Goal: Navigation & Orientation: Find specific page/section

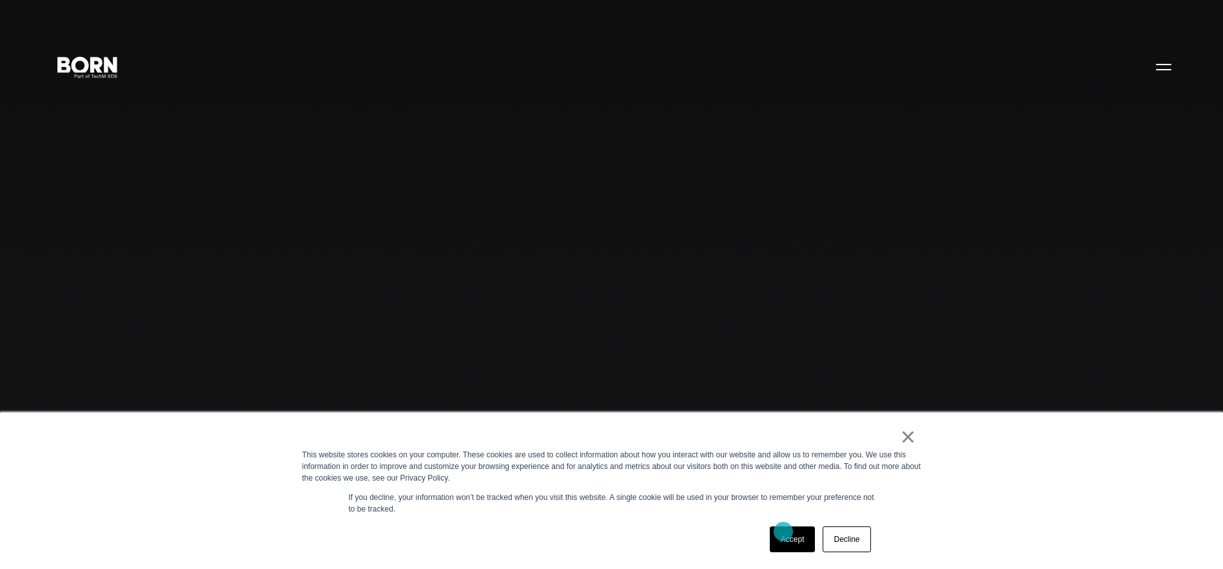
click at [801, 543] on link "Accept" at bounding box center [793, 539] width 46 height 26
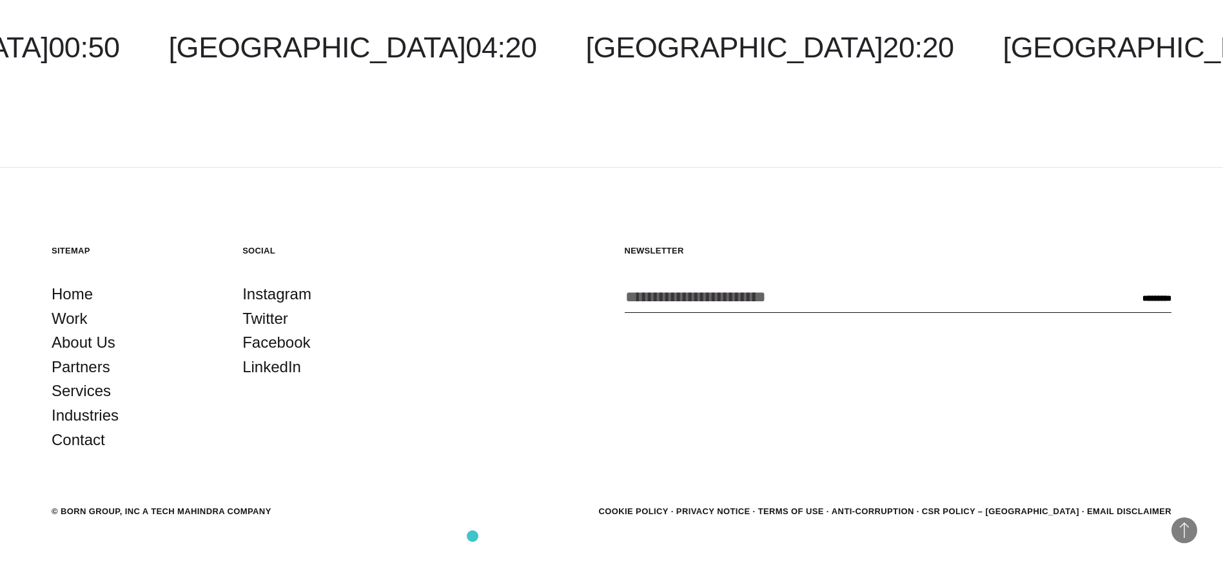
scroll to position [3972, 0]
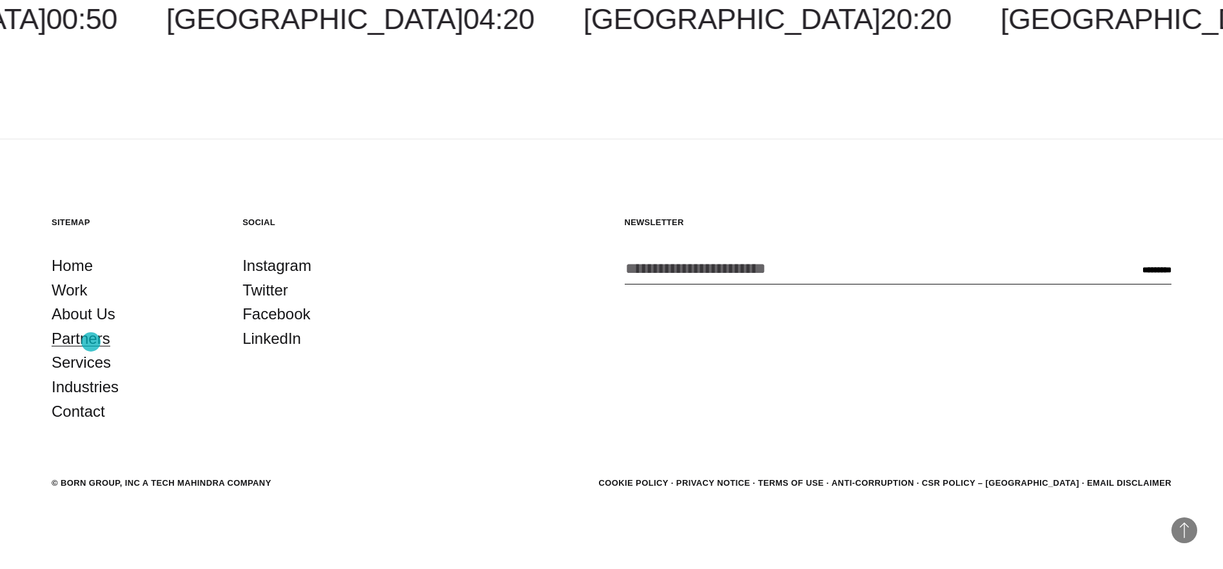
click at [91, 342] on link "Partners" at bounding box center [81, 338] width 59 height 24
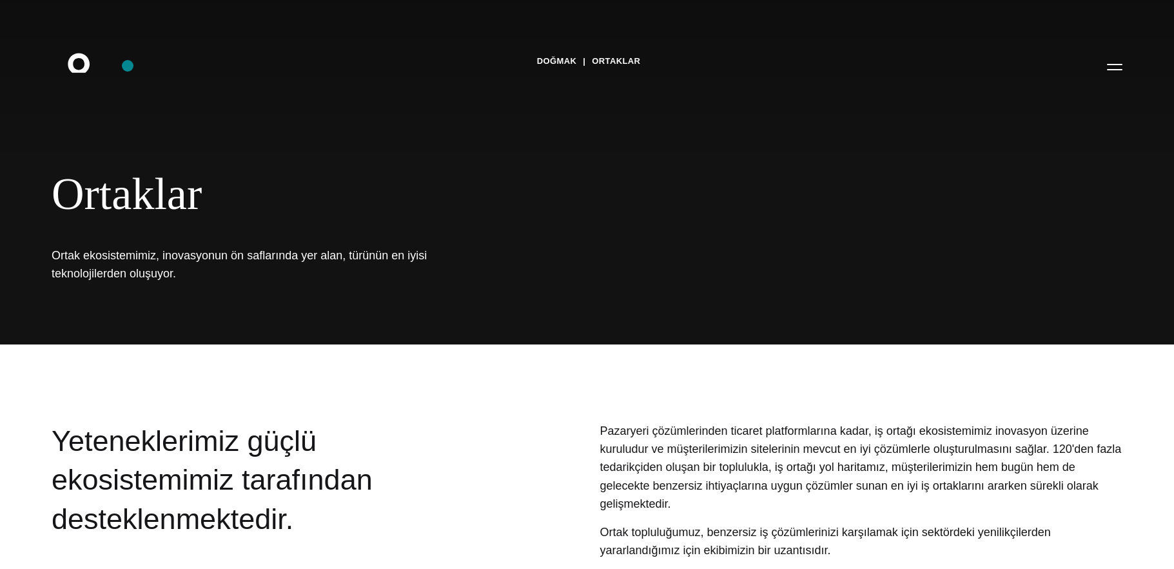
click at [87, 61] on icon at bounding box center [79, 62] width 22 height 19
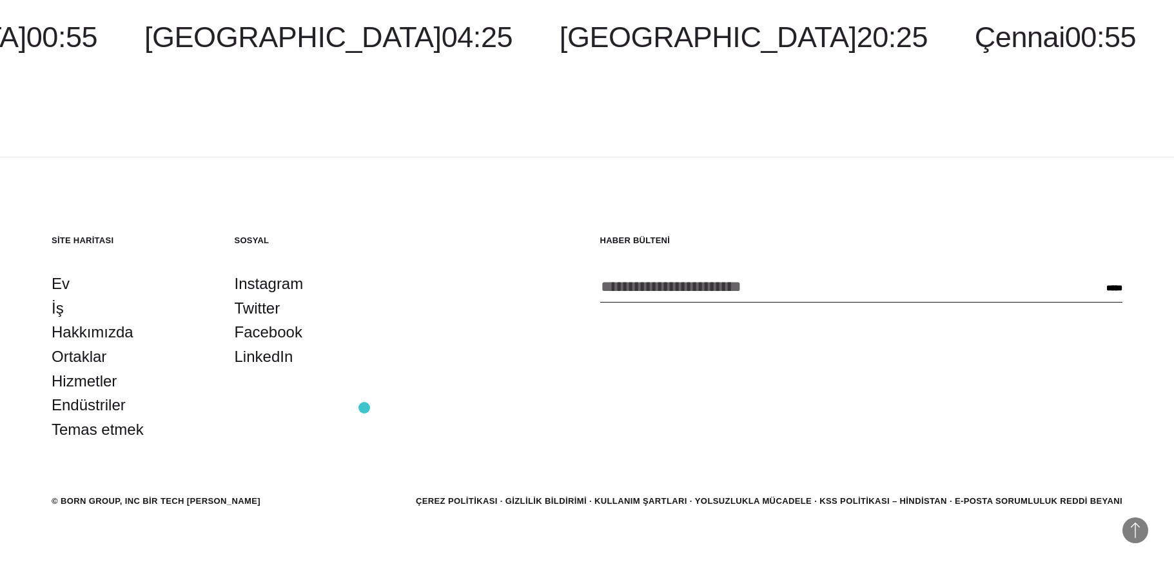
scroll to position [3972, 0]
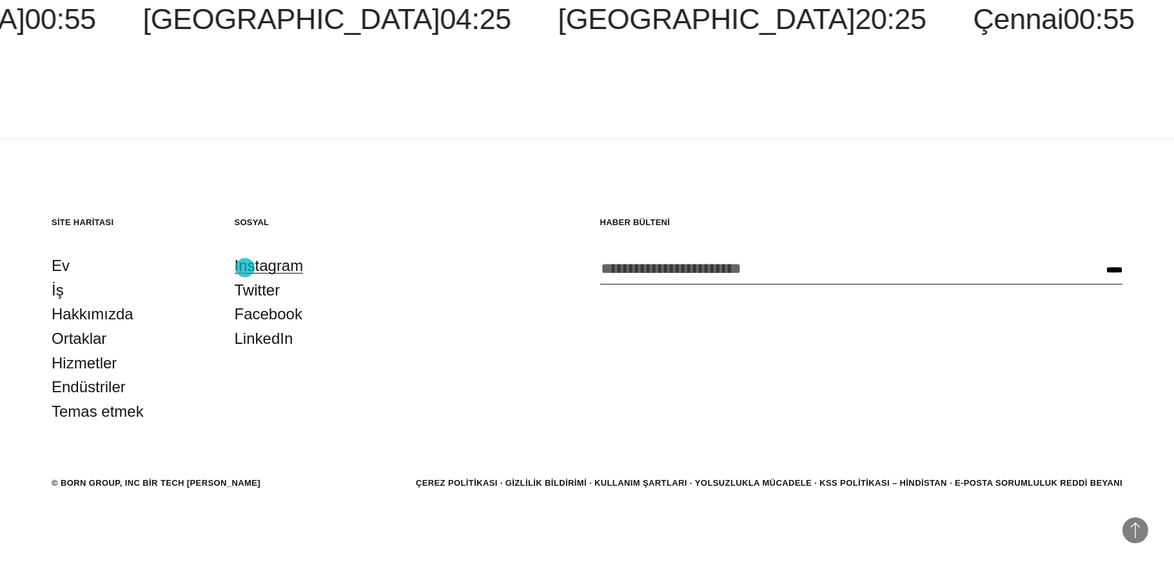
click at [245, 268] on font "Instagram" at bounding box center [269, 265] width 69 height 17
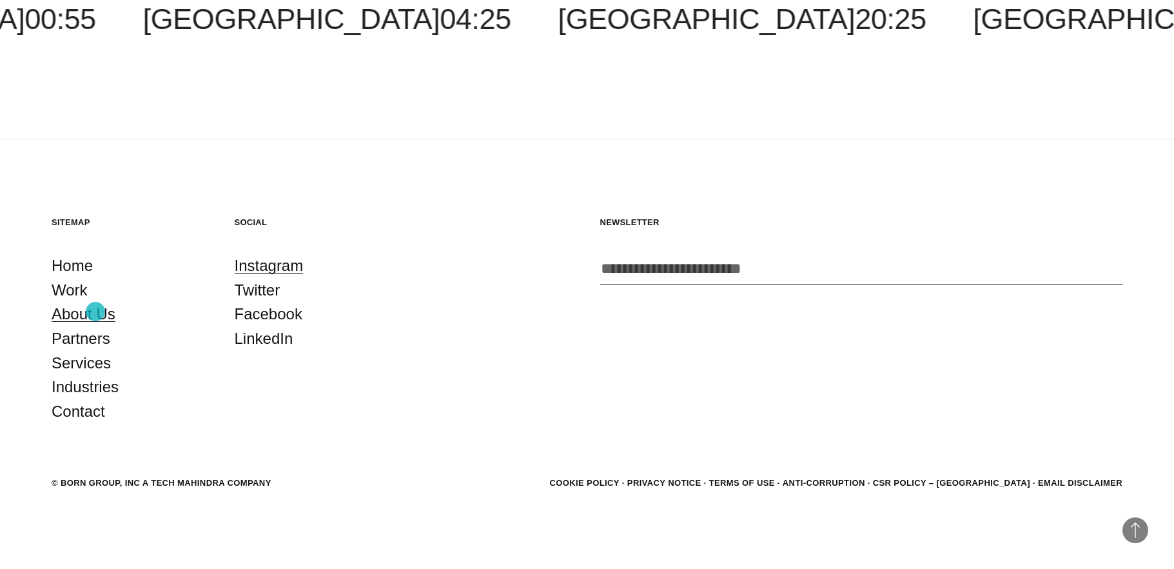
click at [95, 311] on link "About Us" at bounding box center [84, 314] width 64 height 24
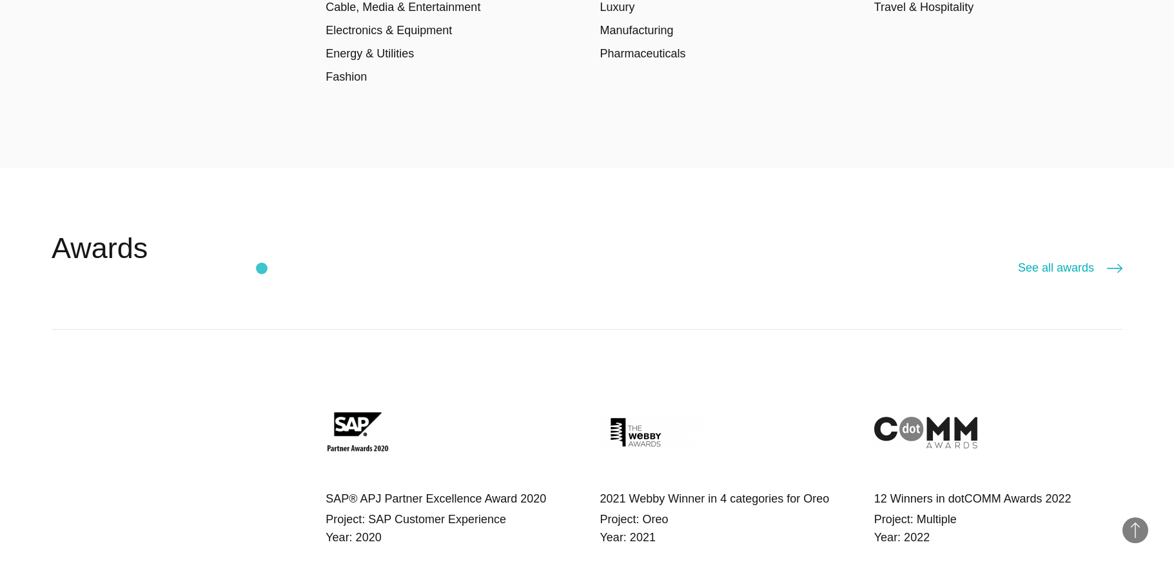
scroll to position [2246, 0]
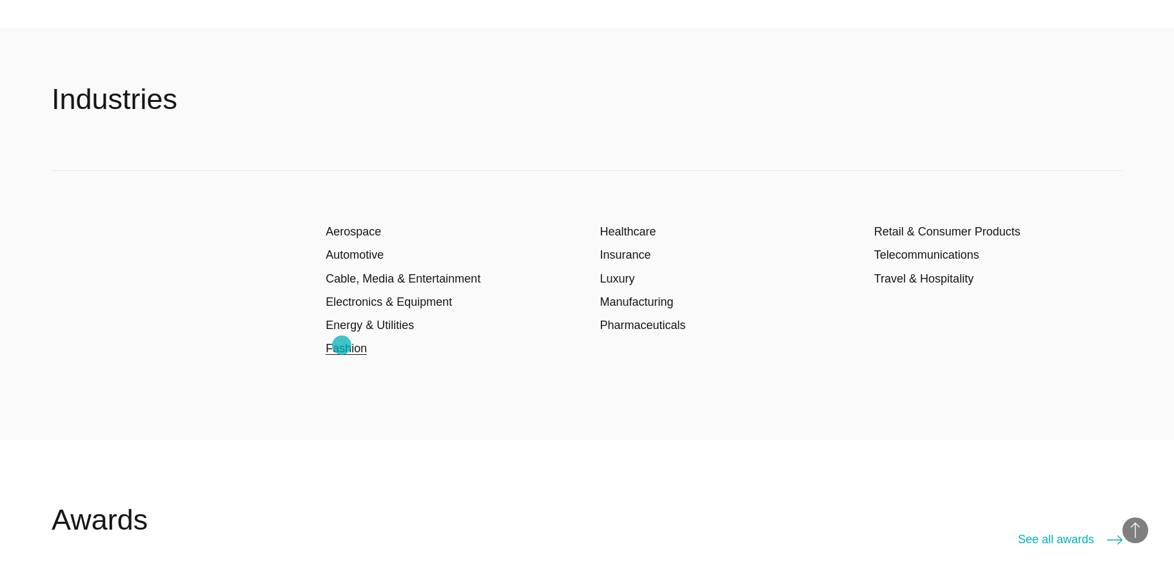
click at [342, 345] on link "Fashion" at bounding box center [346, 348] width 41 height 13
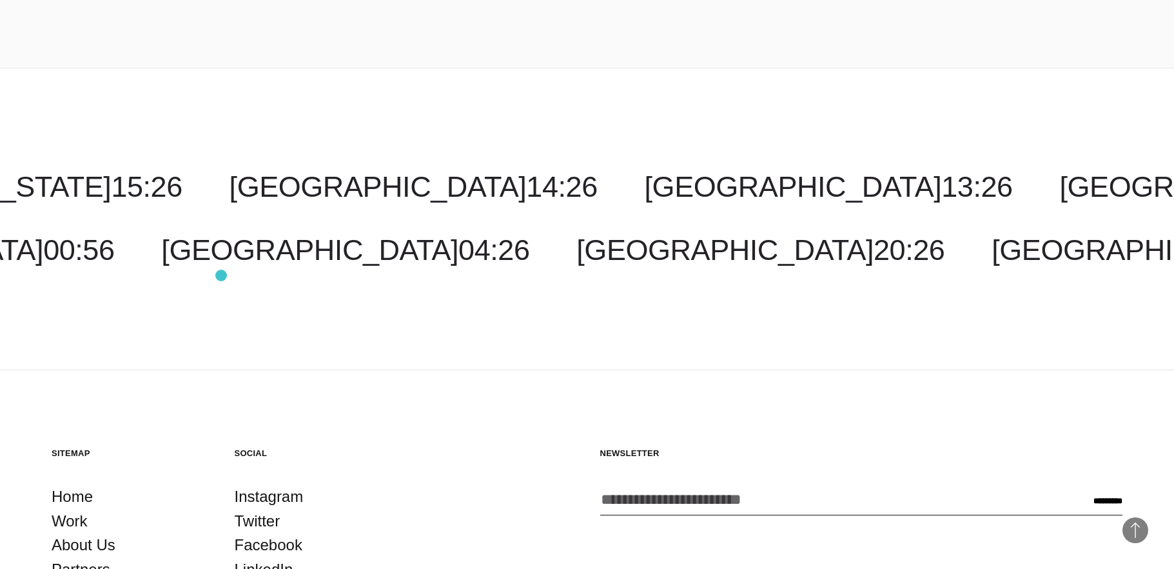
scroll to position [3191, 0]
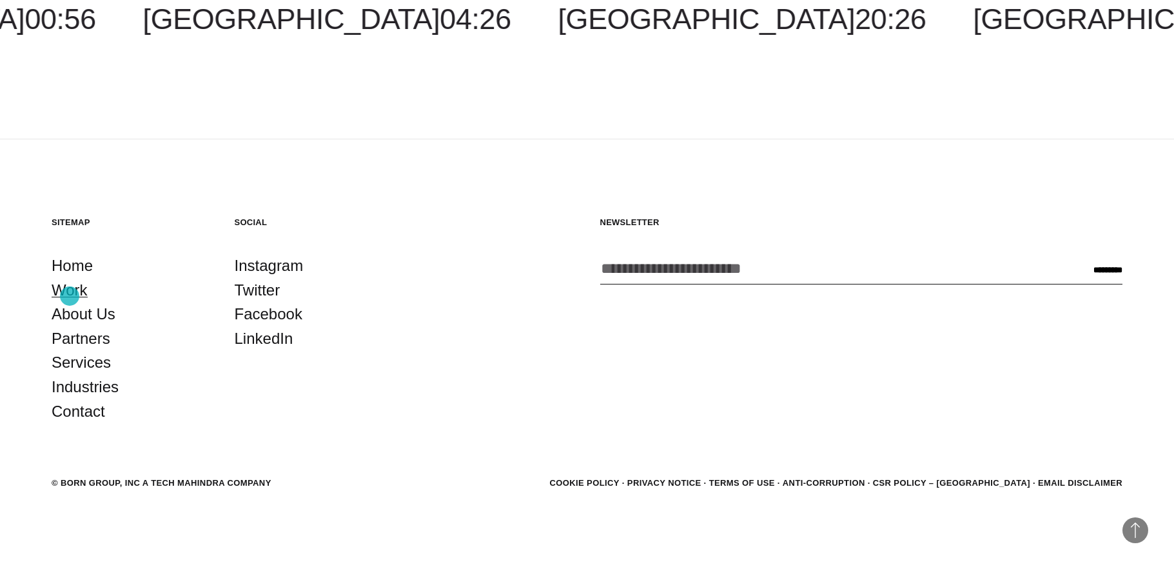
click at [70, 296] on link "Work" at bounding box center [70, 290] width 36 height 24
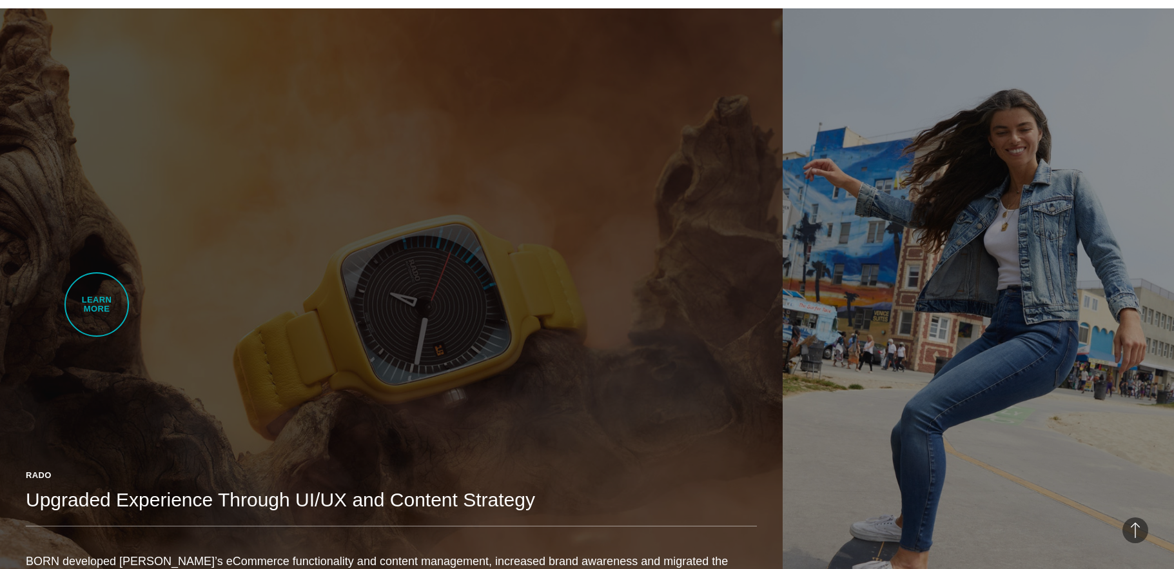
scroll to position [900, 0]
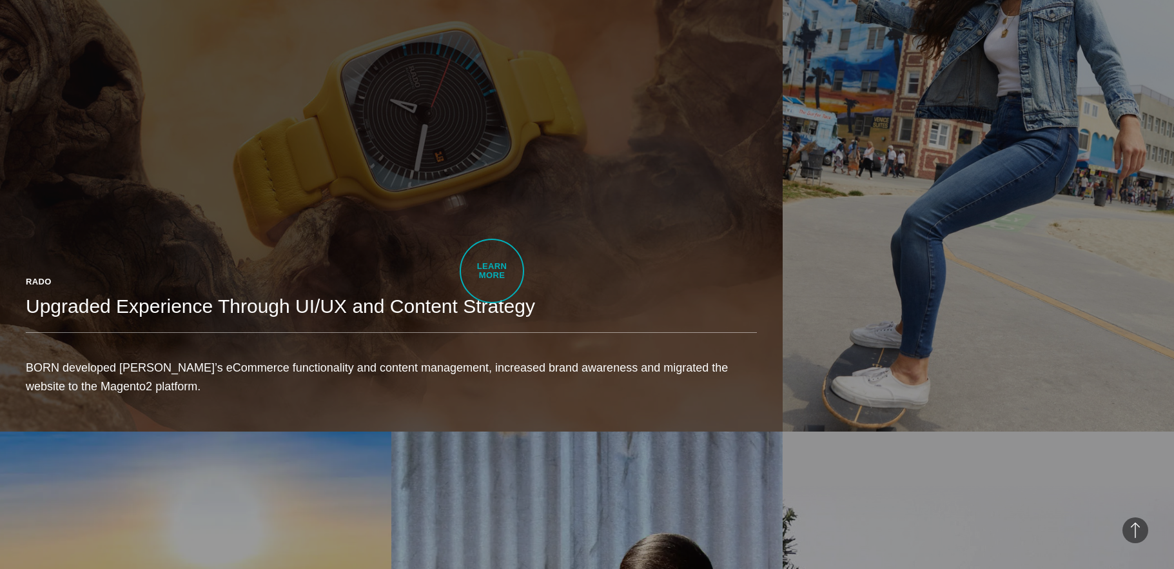
click at [492, 271] on div "Rado Upgraded Experience Through UI/UX and Content Strategy BORN developed Rado…" at bounding box center [391, 341] width 783 height 182
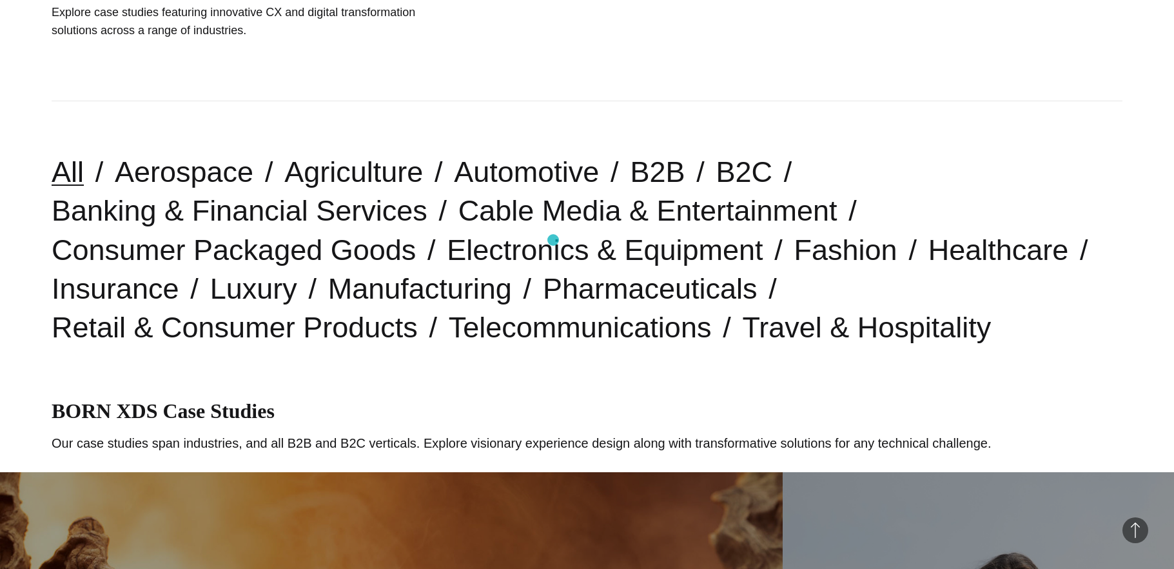
scroll to position [0, 0]
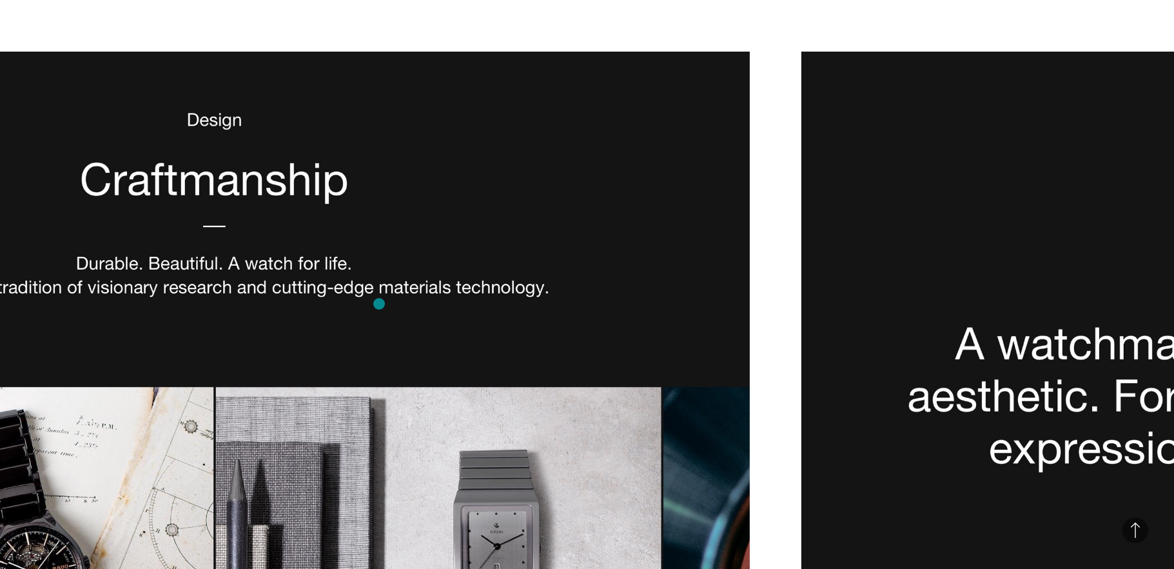
scroll to position [3433, 0]
